Goal: Download file/media

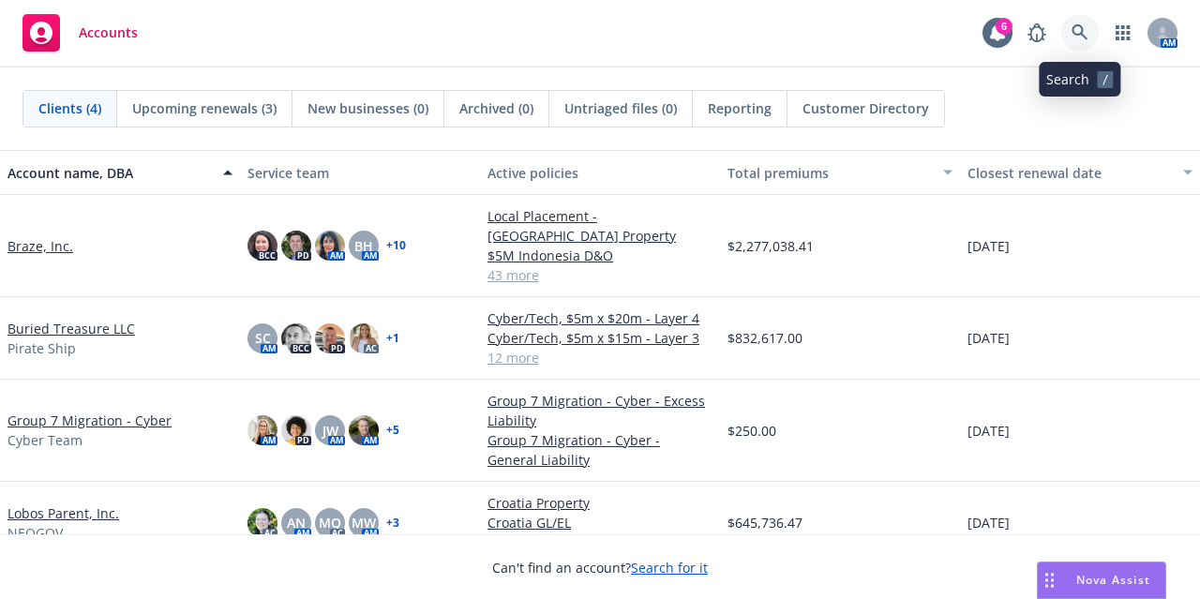
click at [1080, 44] on link at bounding box center [1079, 32] width 37 height 37
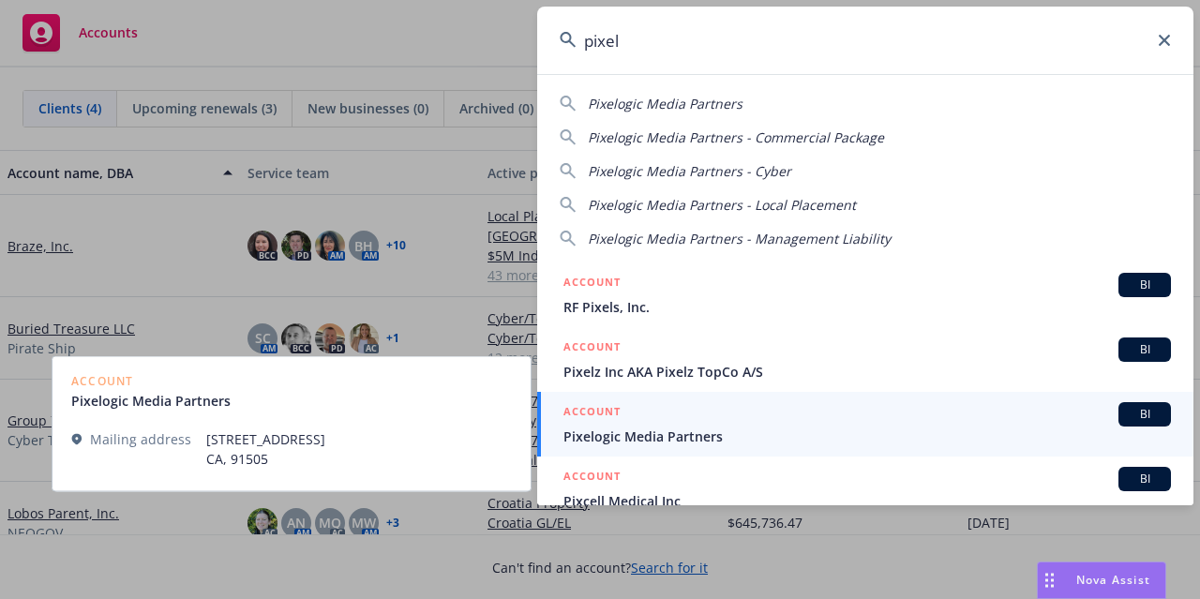
type input "pixel"
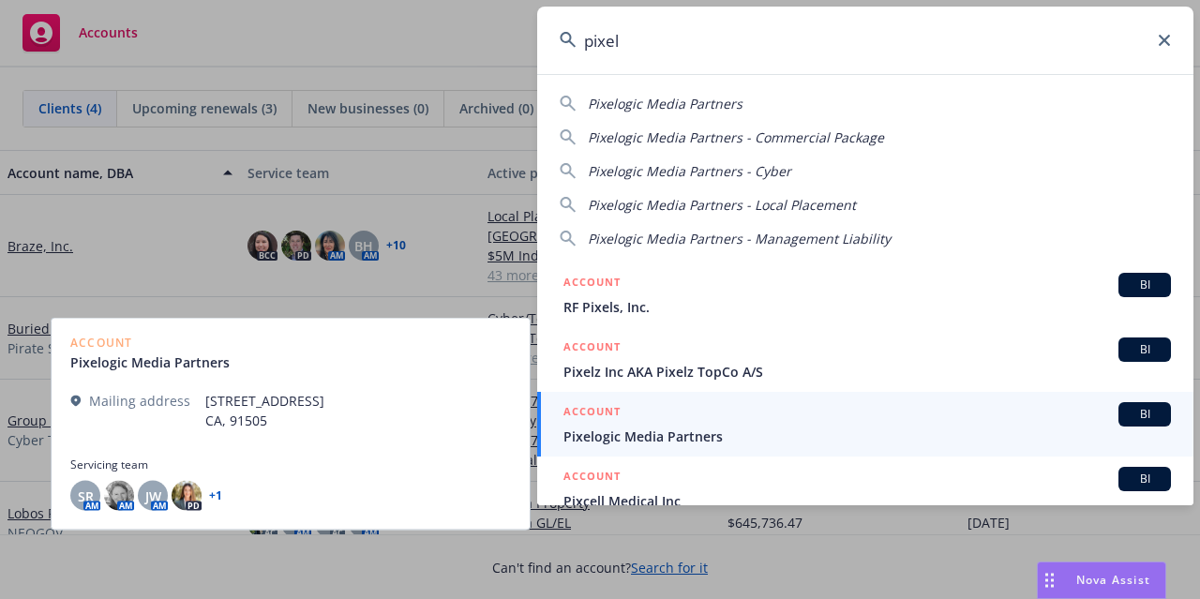
click at [750, 433] on span "Pixelogic Media Partners" at bounding box center [866, 437] width 607 height 20
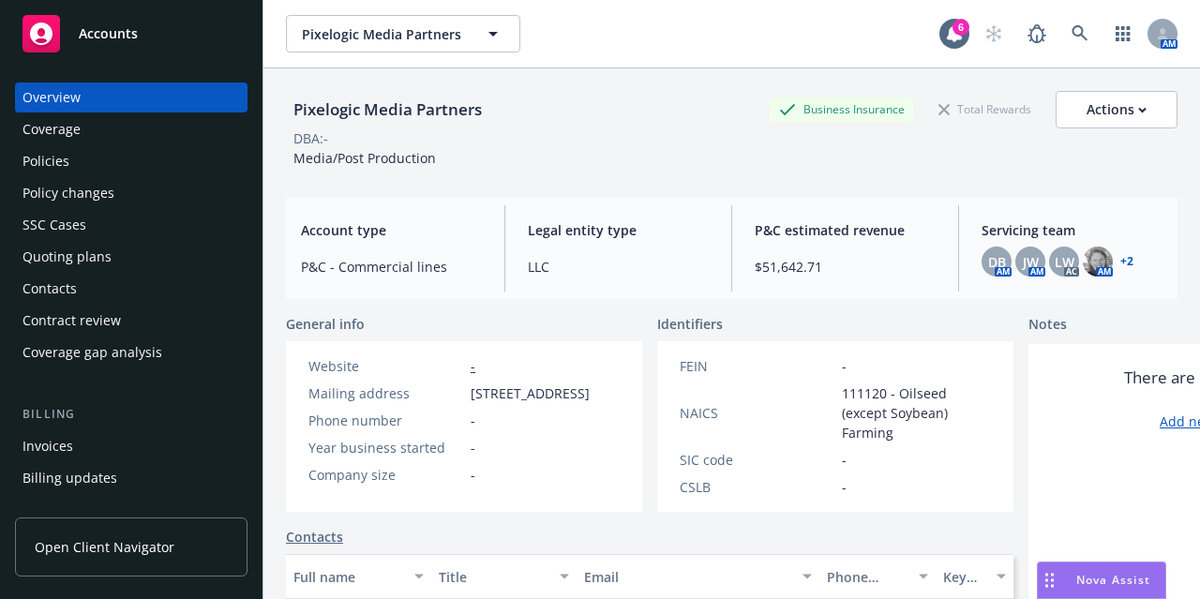
click at [86, 160] on div "Policies" at bounding box center [130, 161] width 217 height 30
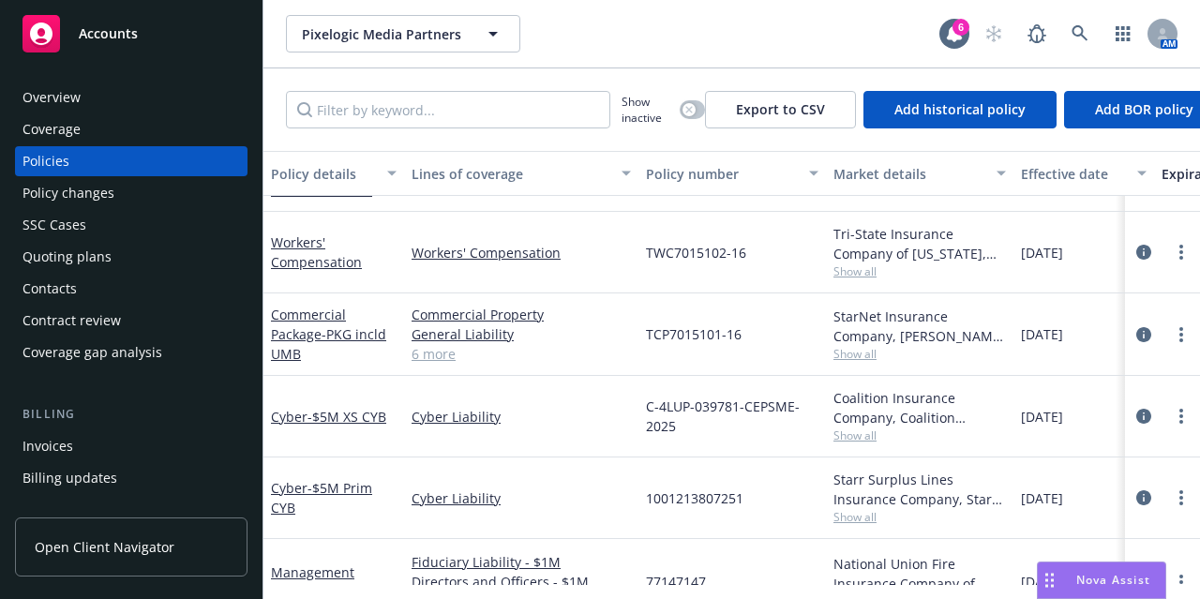
scroll to position [415, 0]
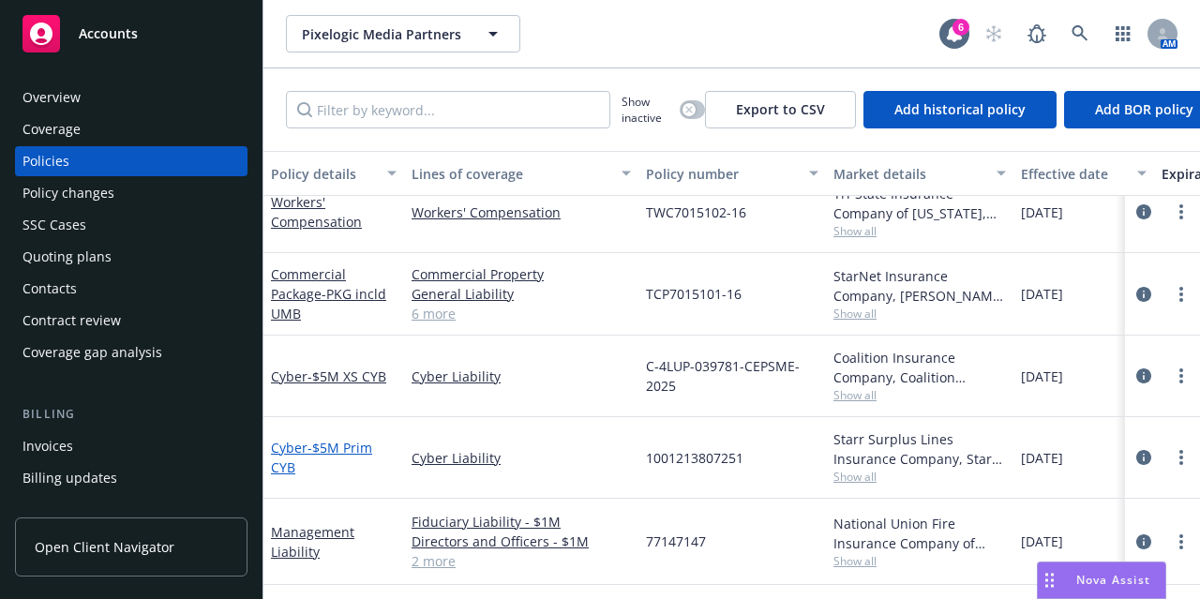
click at [324, 439] on span "- $5M Prim CYB" at bounding box center [321, 457] width 101 height 37
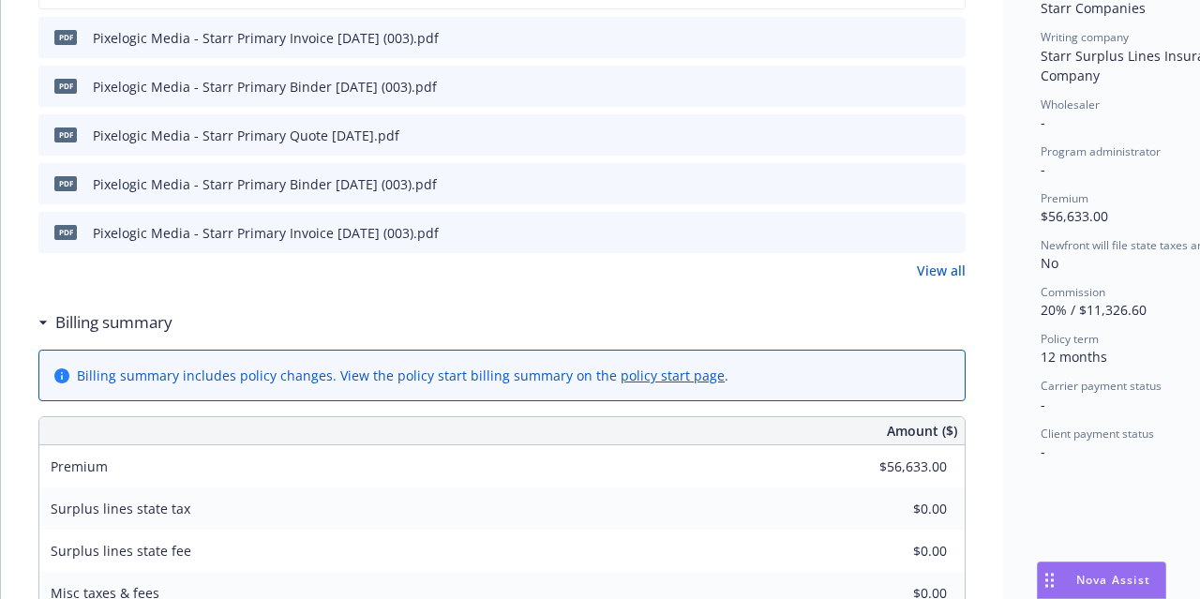
scroll to position [448, 0]
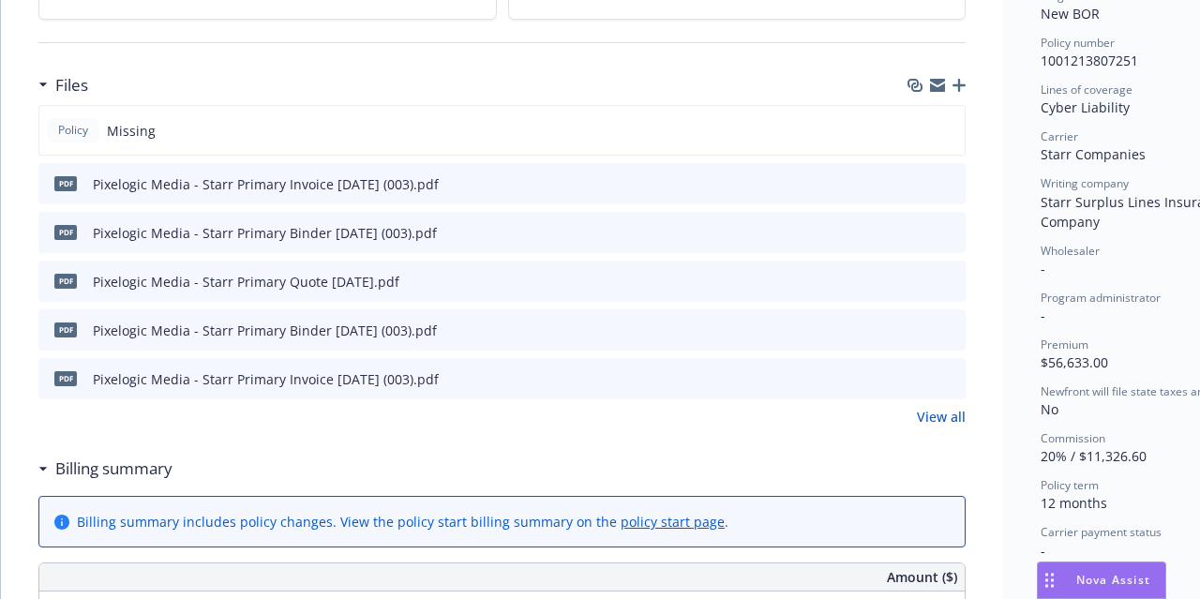
click at [915, 229] on icon "download file" at bounding box center [916, 231] width 15 height 15
